Goal: Find specific page/section: Find specific page/section

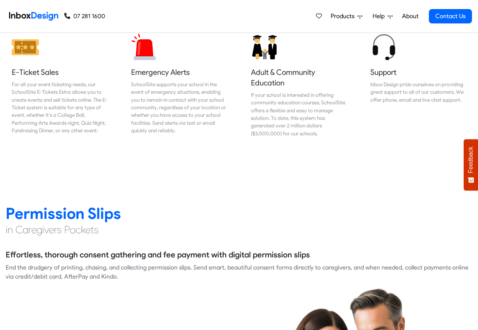
scroll to position [1087, 0]
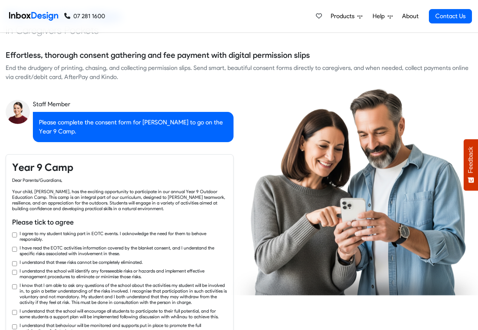
checkbox input "true"
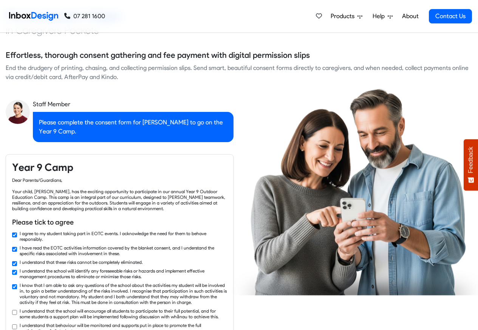
checkbox input "true"
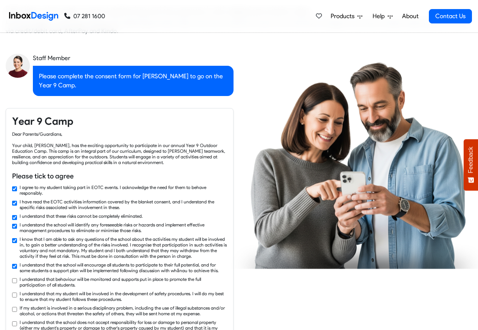
checkbox input "true"
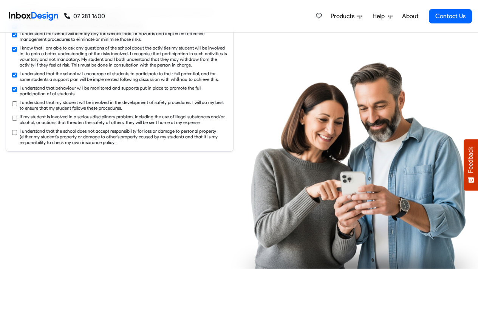
checkbox input "true"
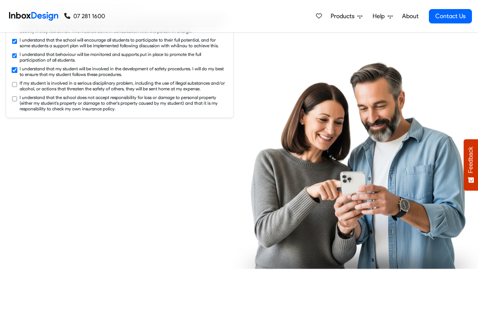
scroll to position [1359, 0]
checkbox input "true"
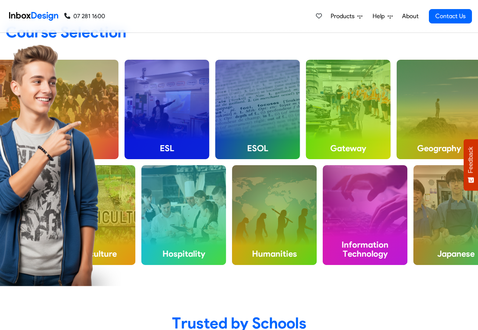
scroll to position [2174, 0]
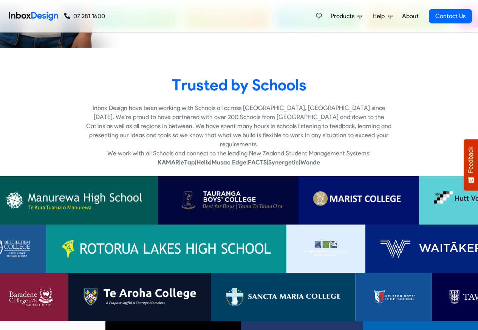
checkbox input "false"
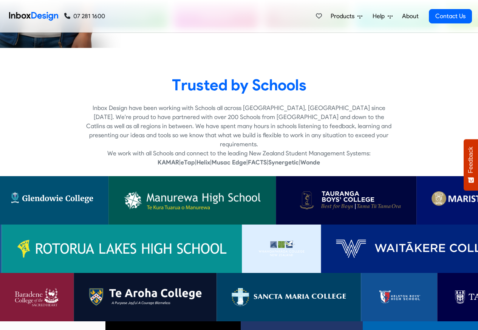
checkbox input "false"
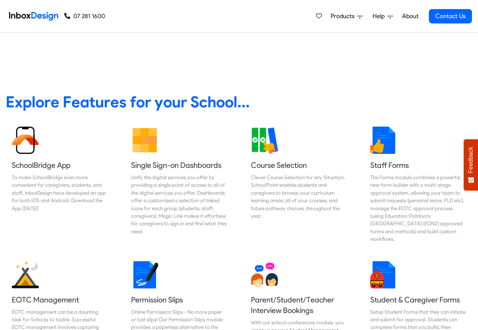
checkbox input "false"
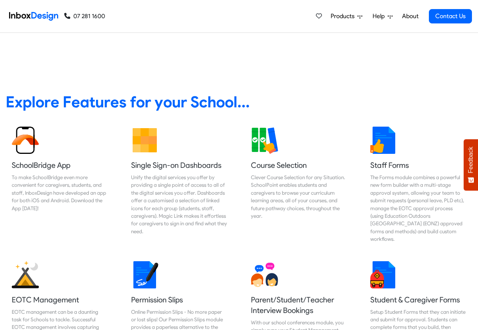
checkbox input "false"
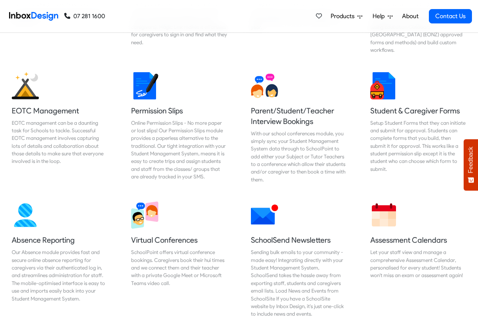
scroll to position [440, 0]
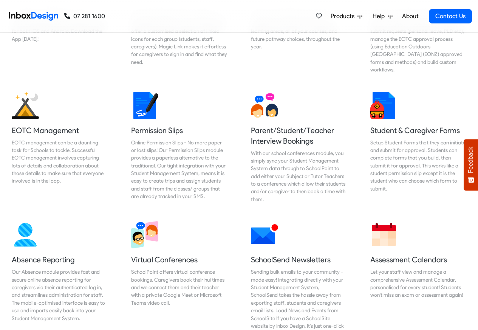
checkbox input "true"
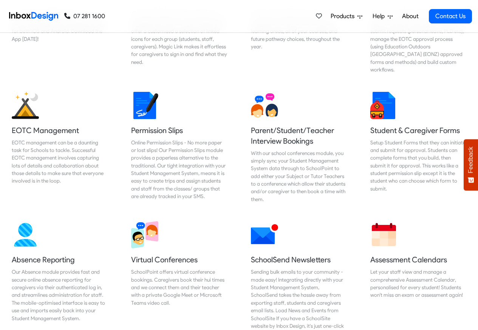
checkbox input "true"
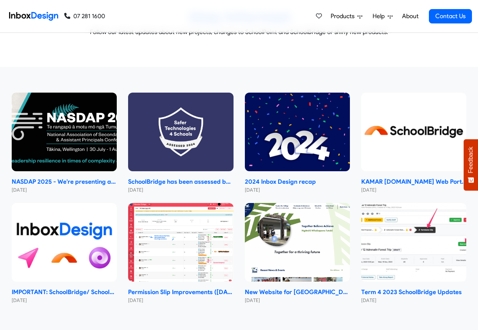
checkbox input "true"
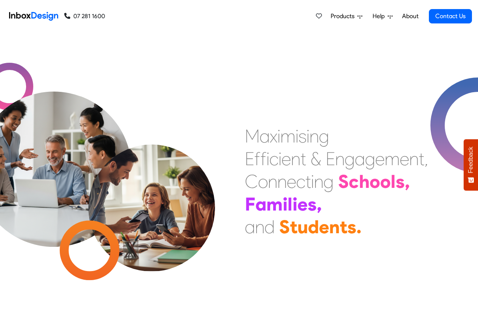
click at [344, 16] on span "Products" at bounding box center [343, 16] width 27 height 9
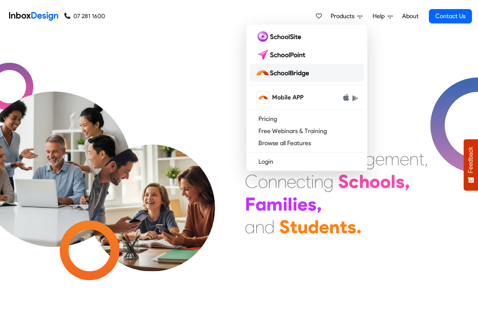
click at [282, 73] on img at bounding box center [283, 73] width 57 height 12
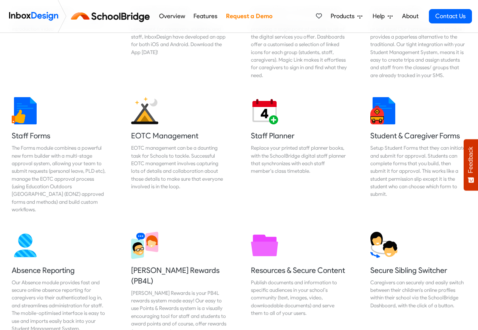
scroll to position [298, 0]
